Goal: Transaction & Acquisition: Download file/media

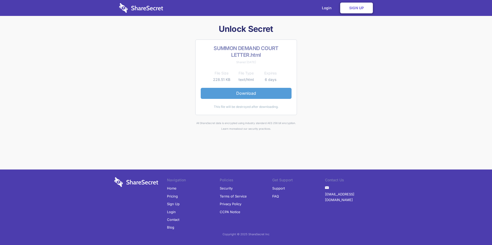
click at [241, 94] on link "Download" at bounding box center [246, 93] width 91 height 11
click at [254, 93] on link "Download" at bounding box center [246, 93] width 91 height 11
